Goal: Information Seeking & Learning: Find contact information

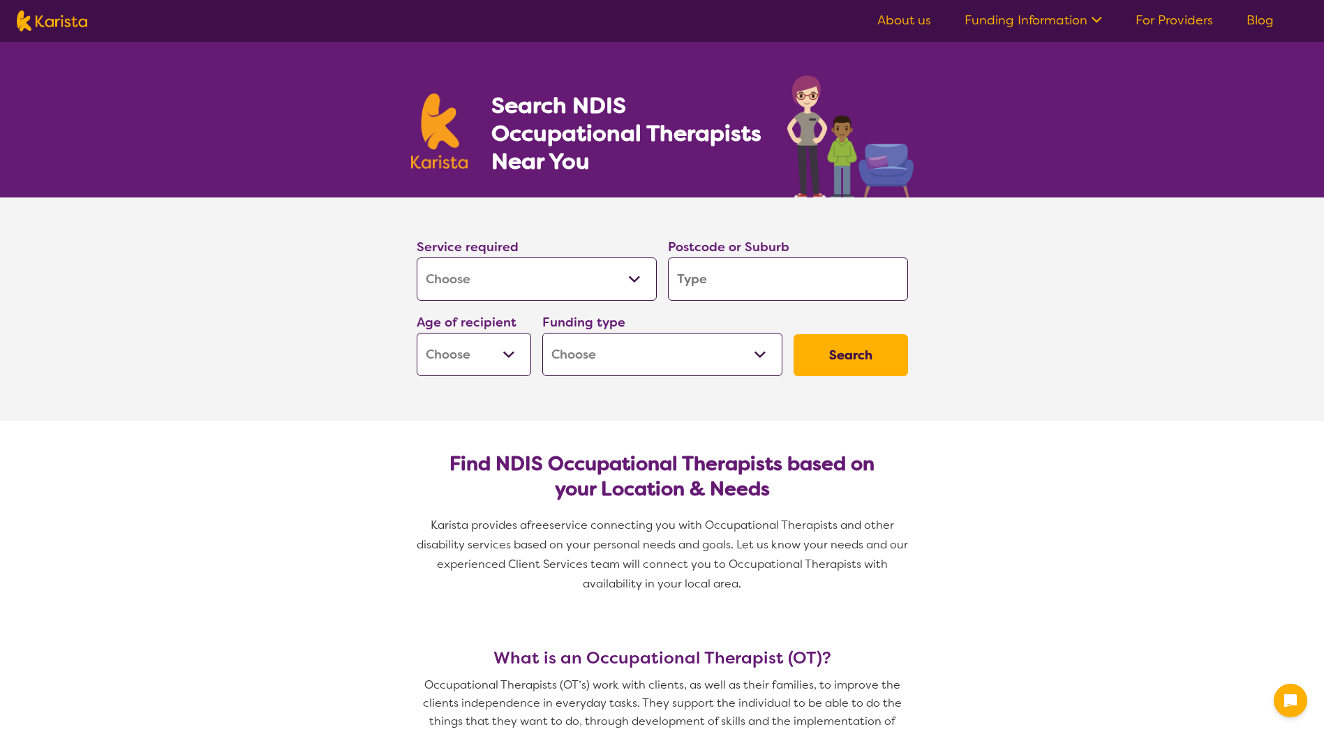
select select "[MEDICAL_DATA]"
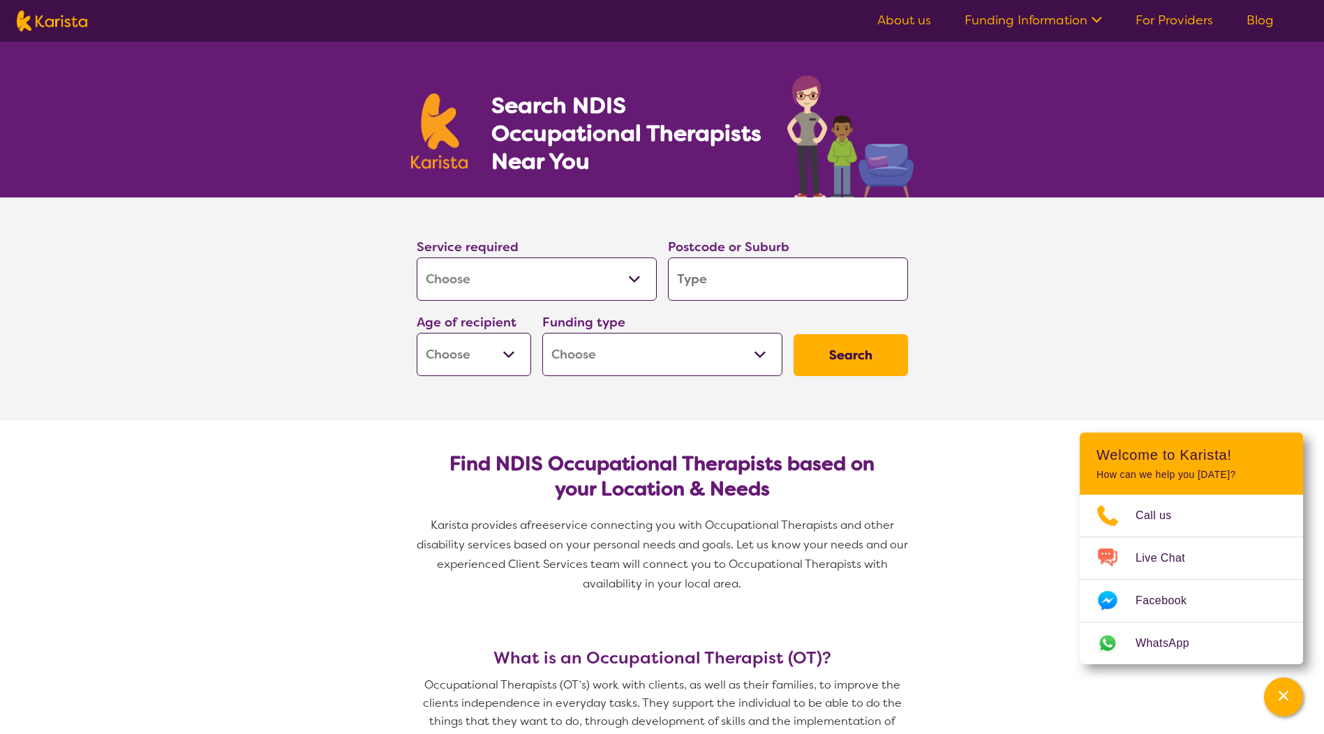
click at [743, 276] on input "search" at bounding box center [788, 278] width 240 height 43
type input "2"
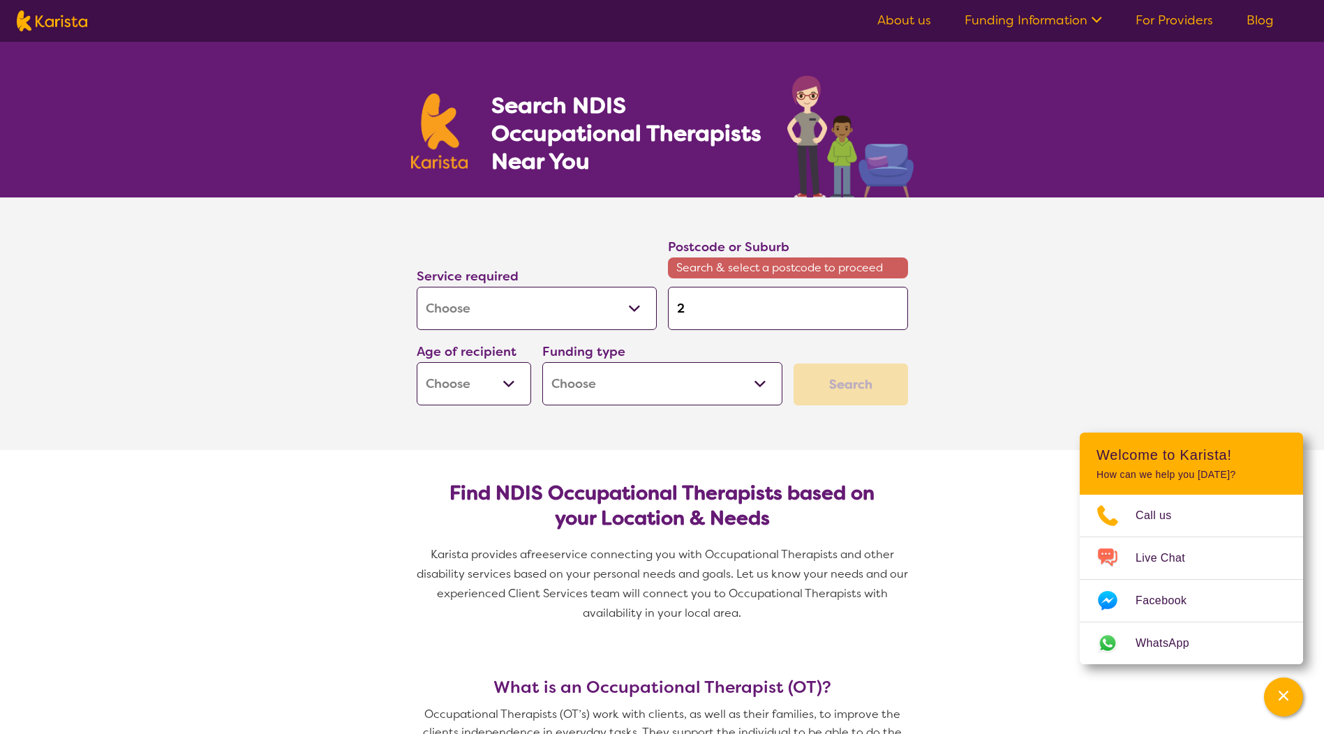
type input "22"
type input "226"
type input "2267"
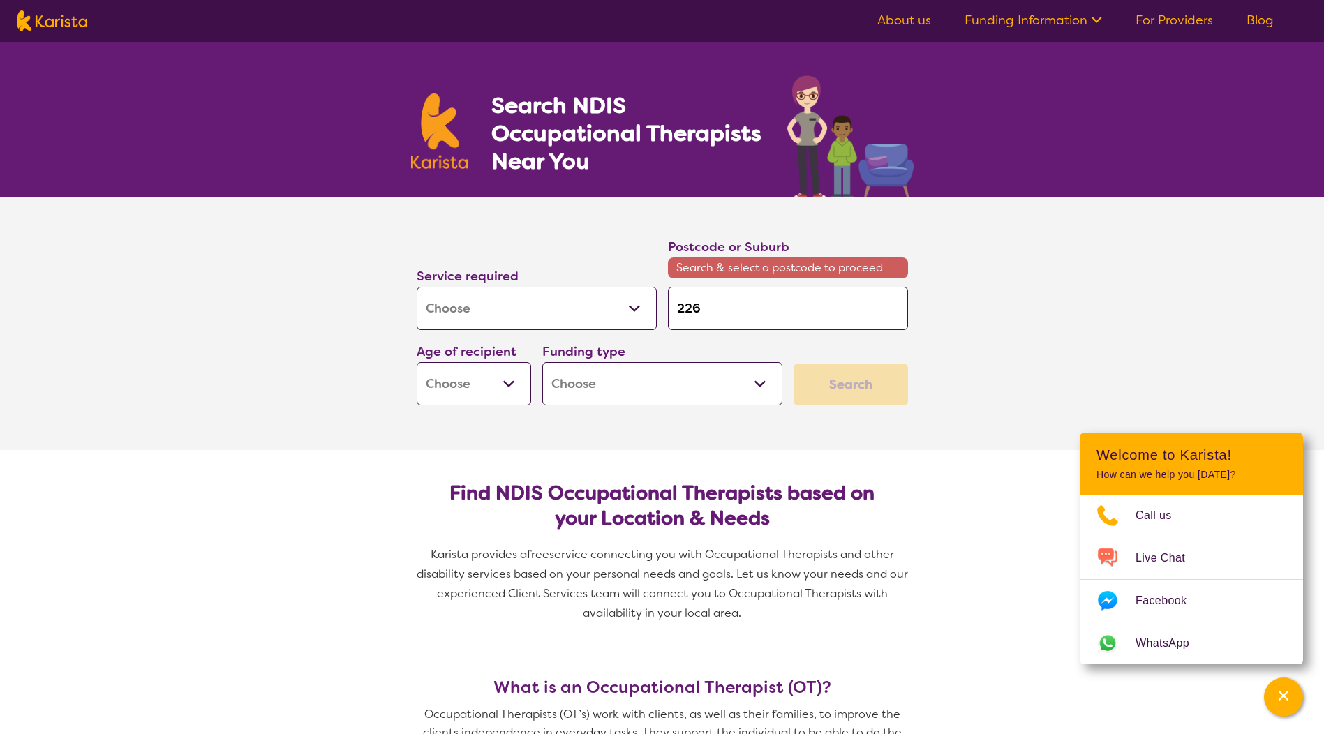
type input "2267"
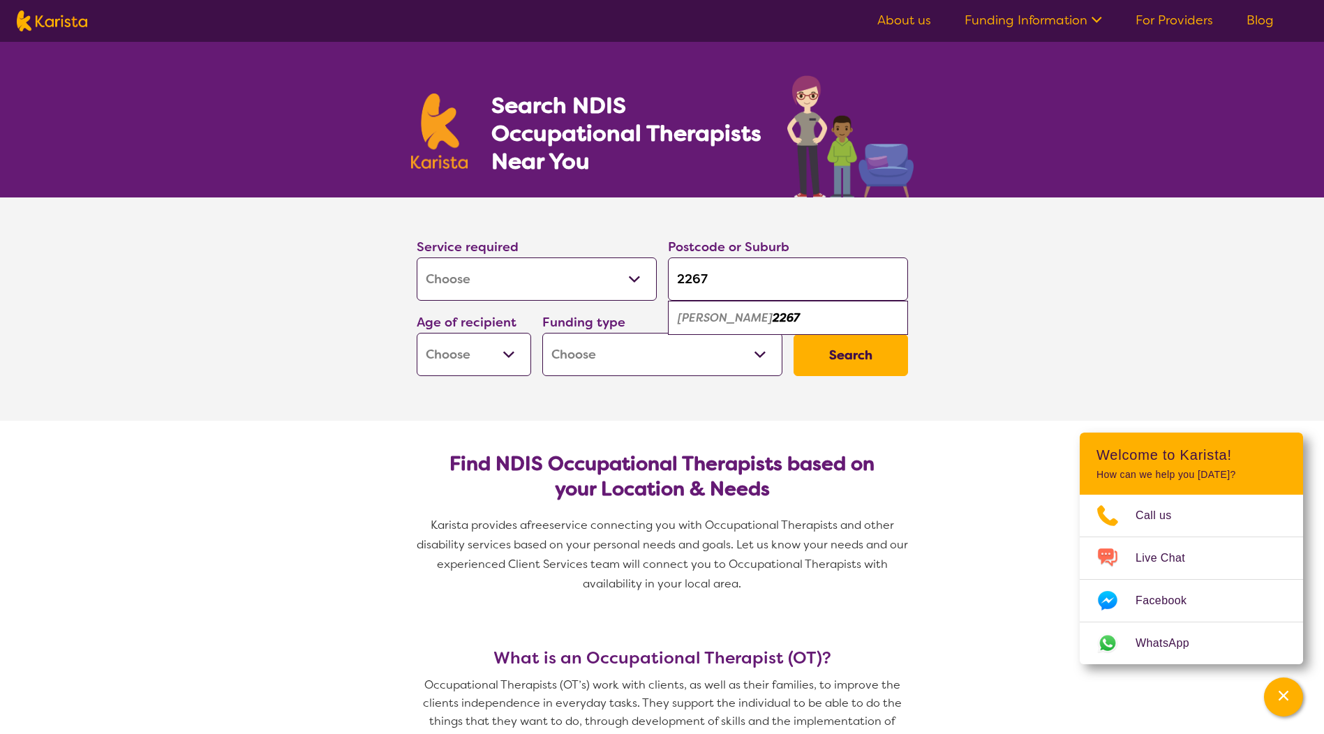
type input "2267"
click at [780, 320] on div "[PERSON_NAME] 2267" at bounding box center [788, 318] width 226 height 27
click at [518, 359] on select "Early Childhood - 0 to 9 Child - 10 to 11 Adolescent - 12 to 17 Adult - 18 to 6…" at bounding box center [474, 354] width 114 height 43
select select "AD"
click at [417, 333] on select "Early Childhood - 0 to 9 Child - 10 to 11 Adolescent - 12 to 17 Adult - 18 to 6…" at bounding box center [474, 354] width 114 height 43
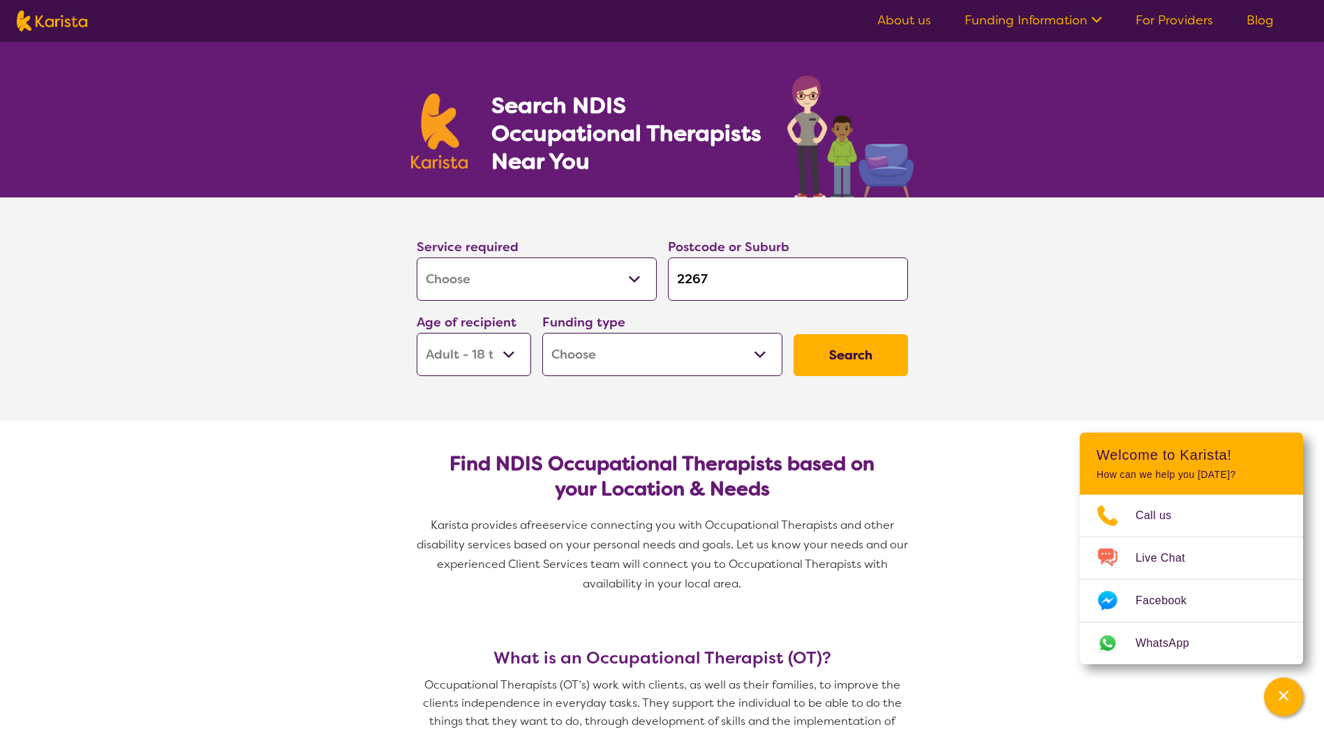
select select "AD"
click at [763, 356] on select "Home Care Package (HCP) National Disability Insurance Scheme (NDIS) I don't know" at bounding box center [662, 354] width 240 height 43
select select "NDIS"
click at [542, 333] on select "Home Care Package (HCP) National Disability Insurance Scheme (NDIS) I don't know" at bounding box center [662, 354] width 240 height 43
select select "NDIS"
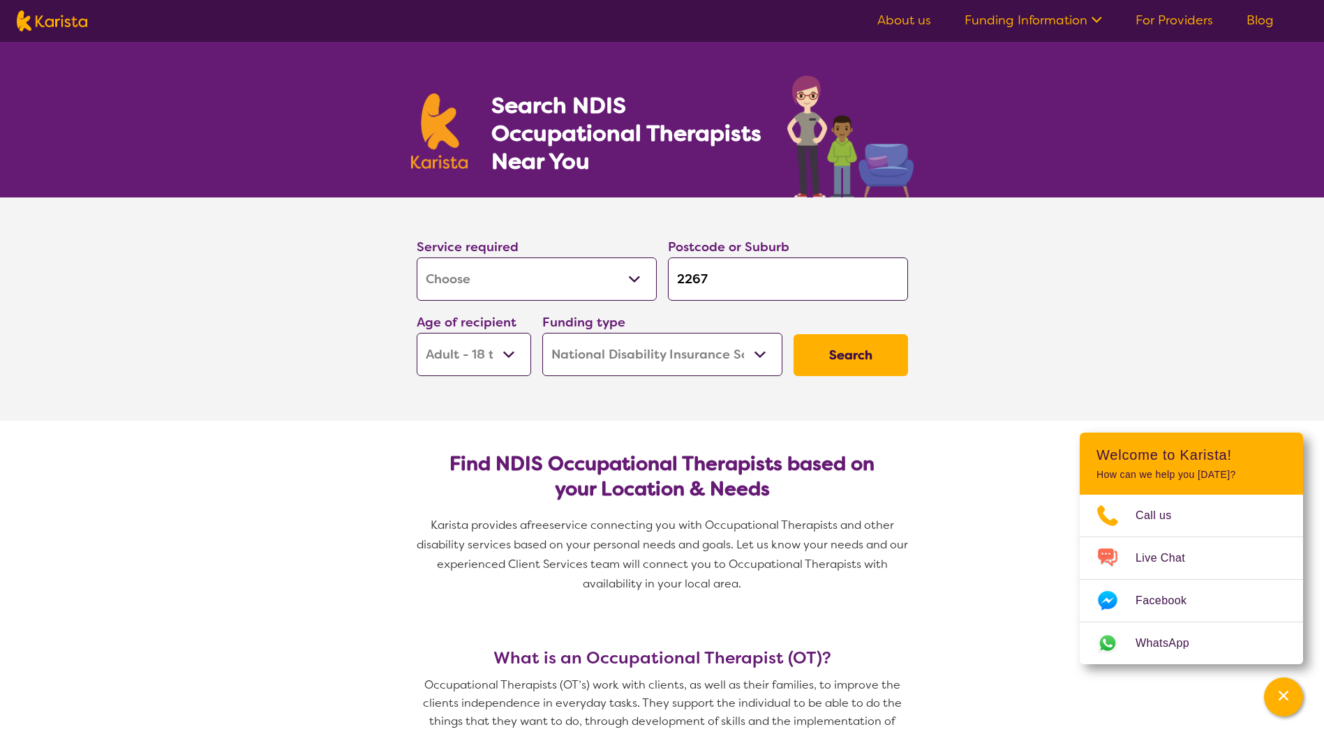
click at [847, 348] on button "Search" at bounding box center [850, 355] width 114 height 42
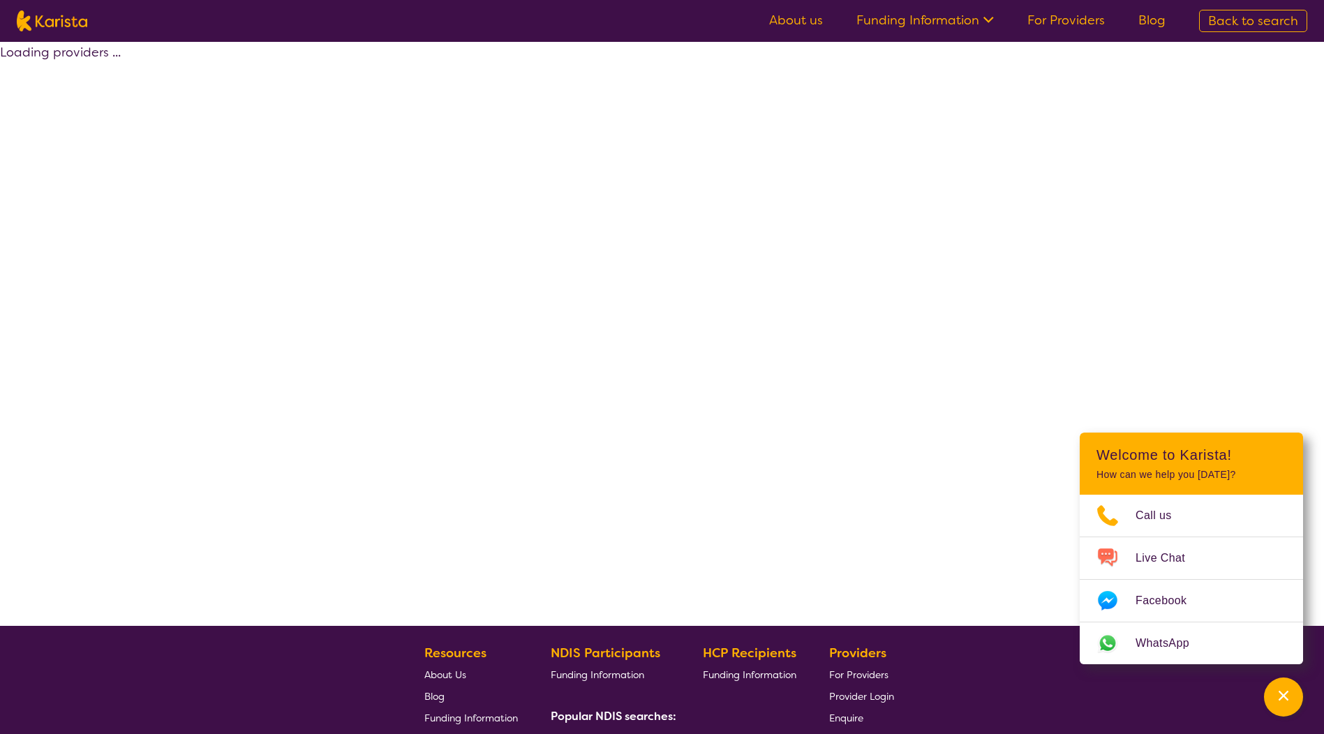
select select "by_score"
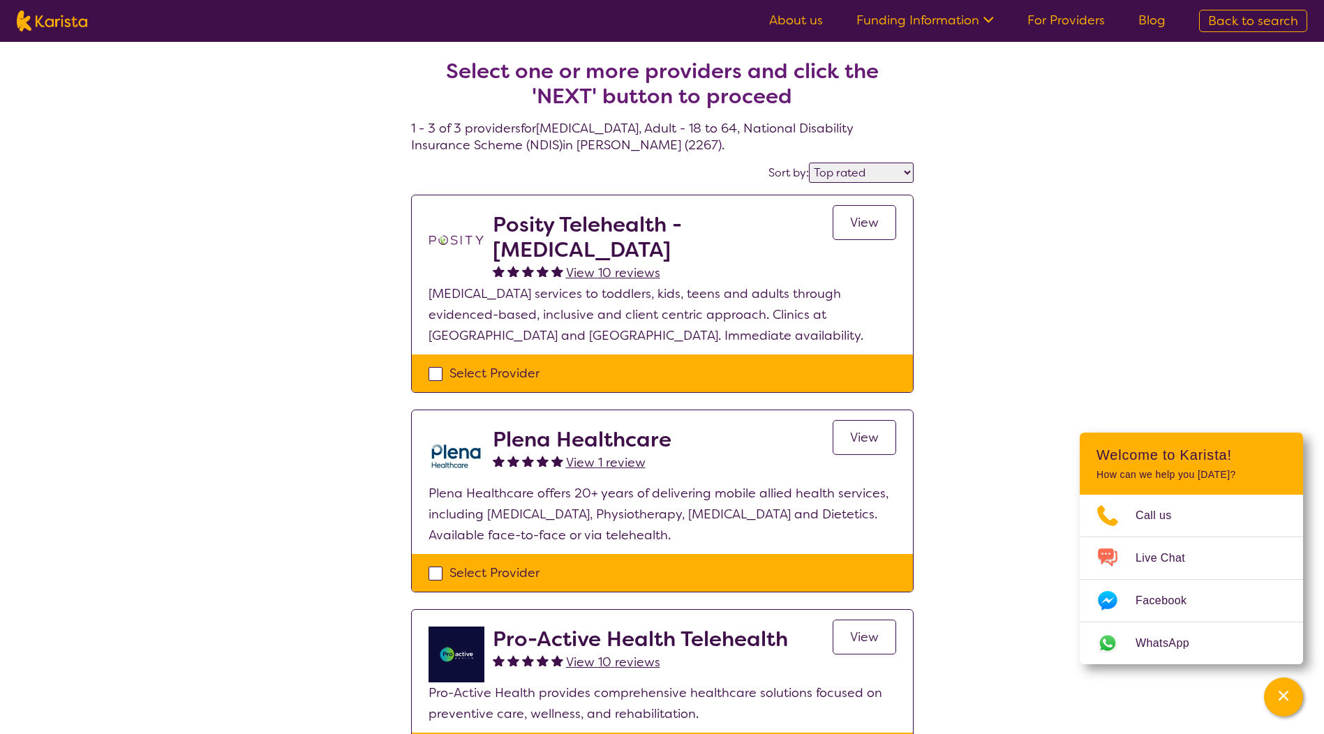
click at [856, 223] on span "View" at bounding box center [864, 222] width 29 height 17
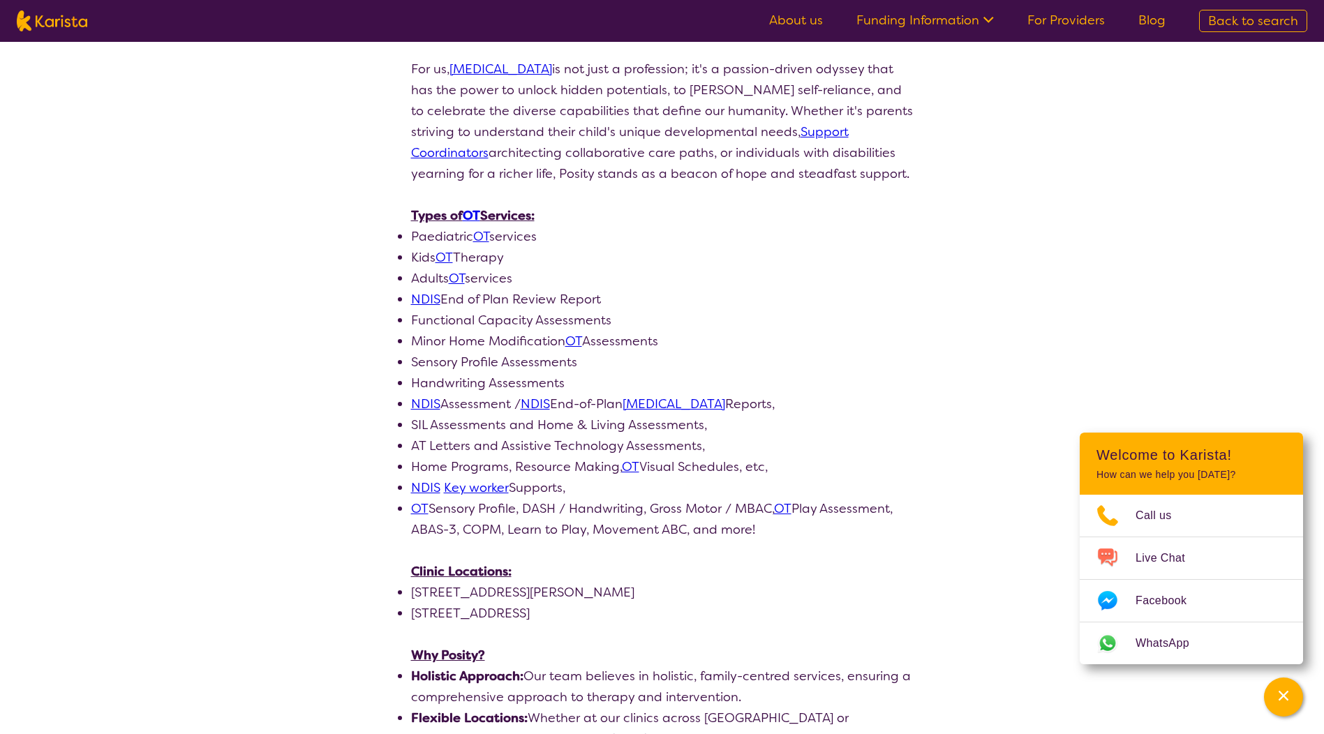
scroll to position [558, 0]
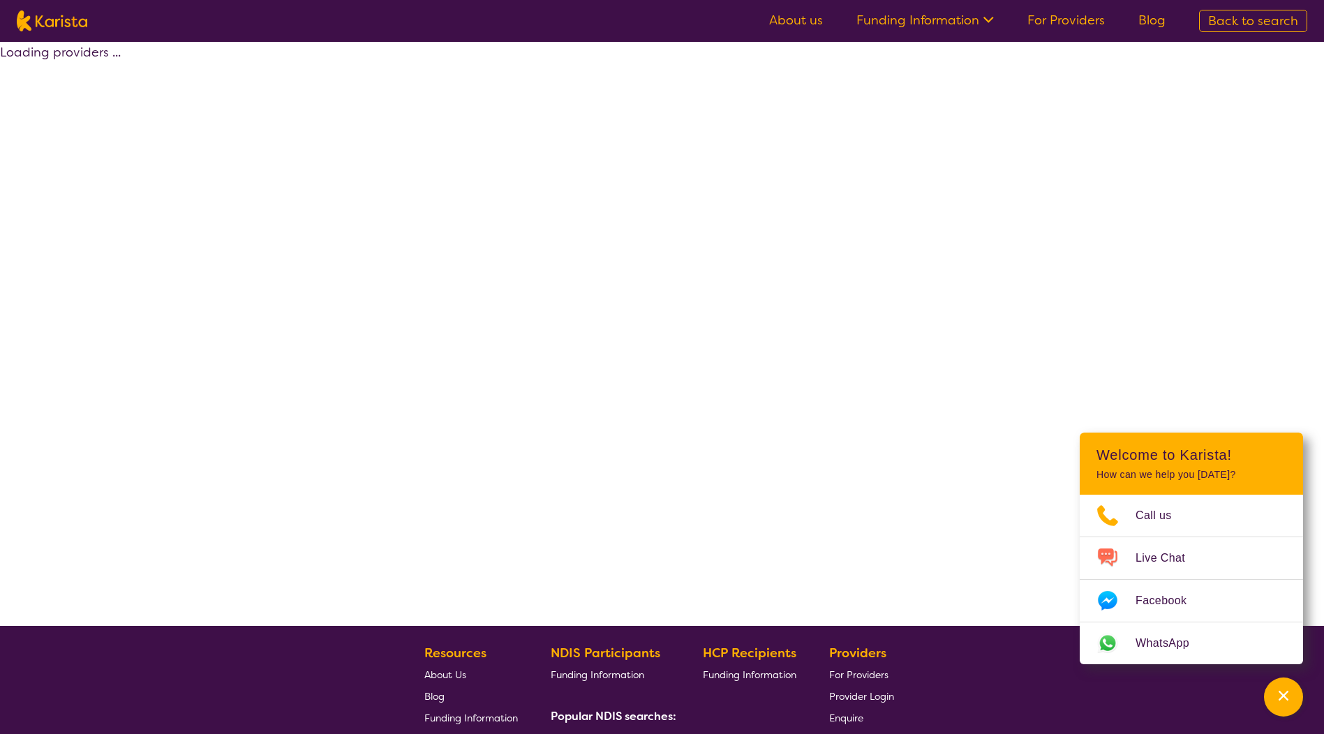
select select "by_score"
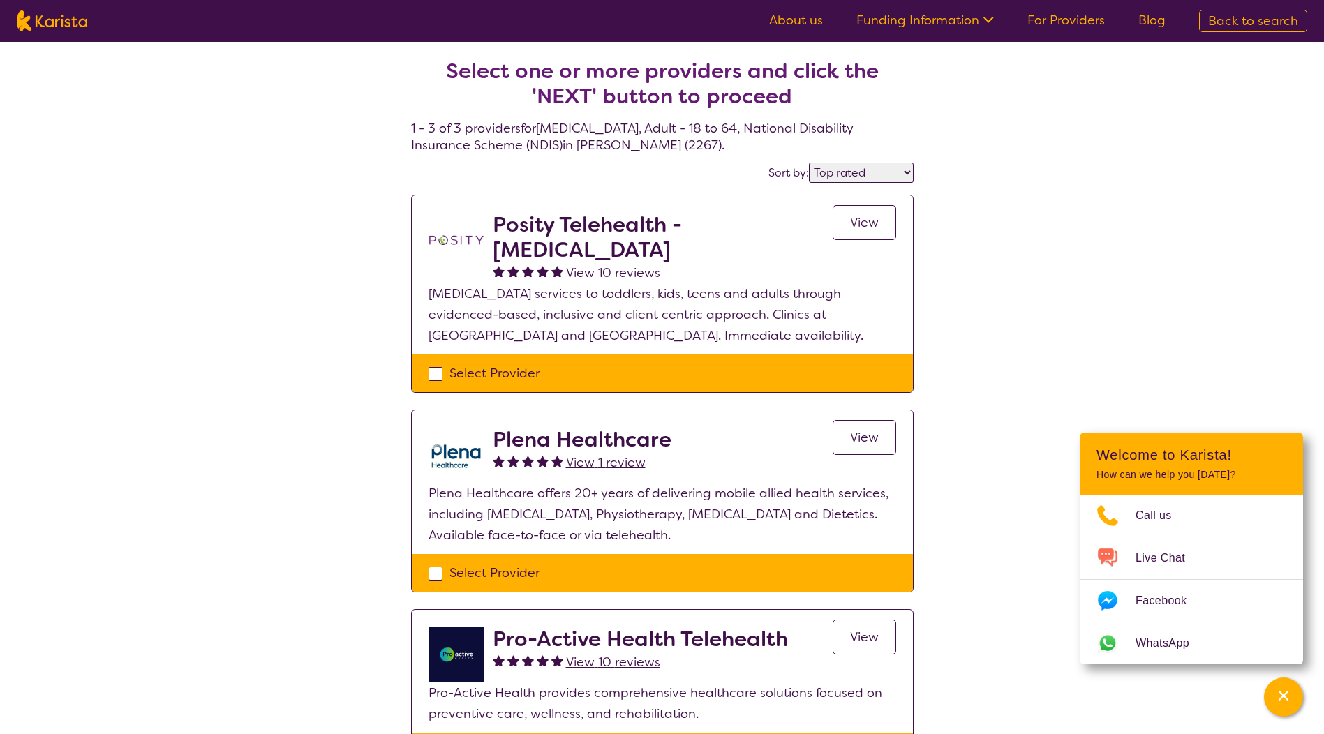
select select "[MEDICAL_DATA]"
select select "AD"
select select "NDIS"
select select "[MEDICAL_DATA]"
select select "AD"
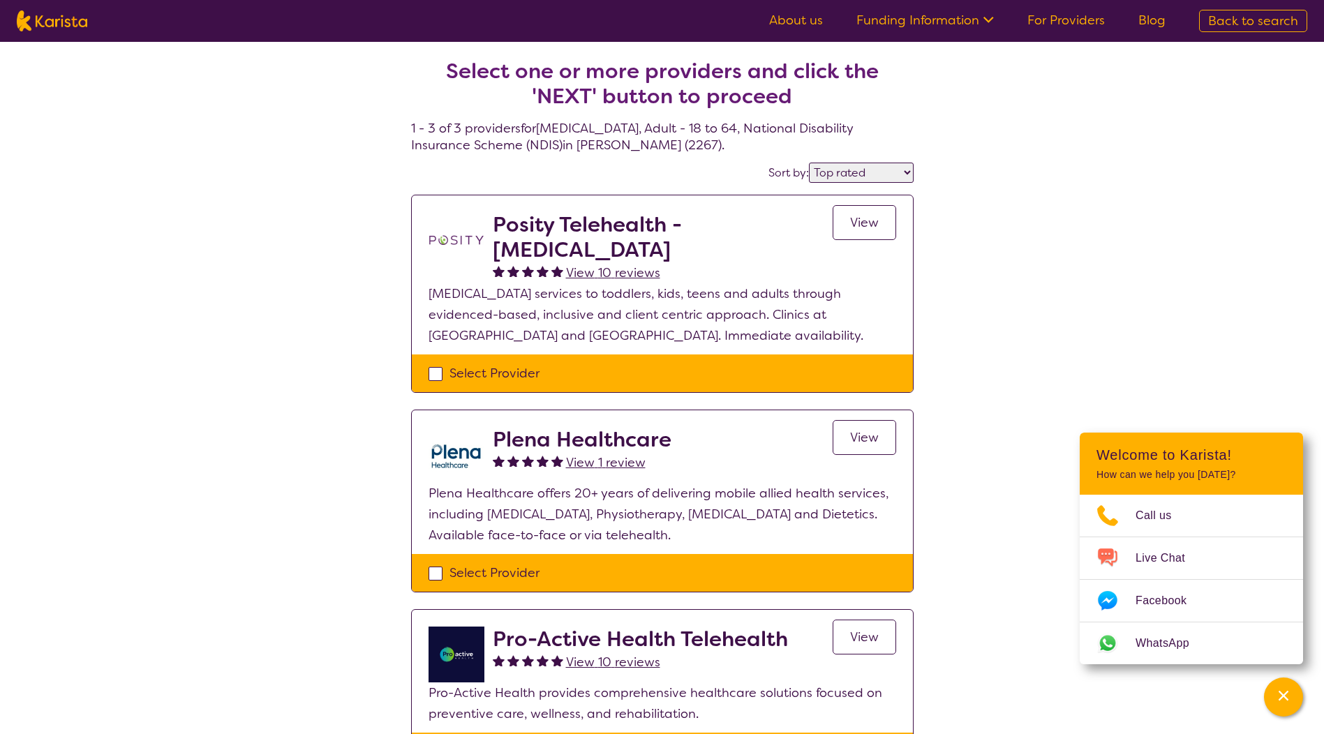
select select "NDIS"
